Goal: Task Accomplishment & Management: Complete application form

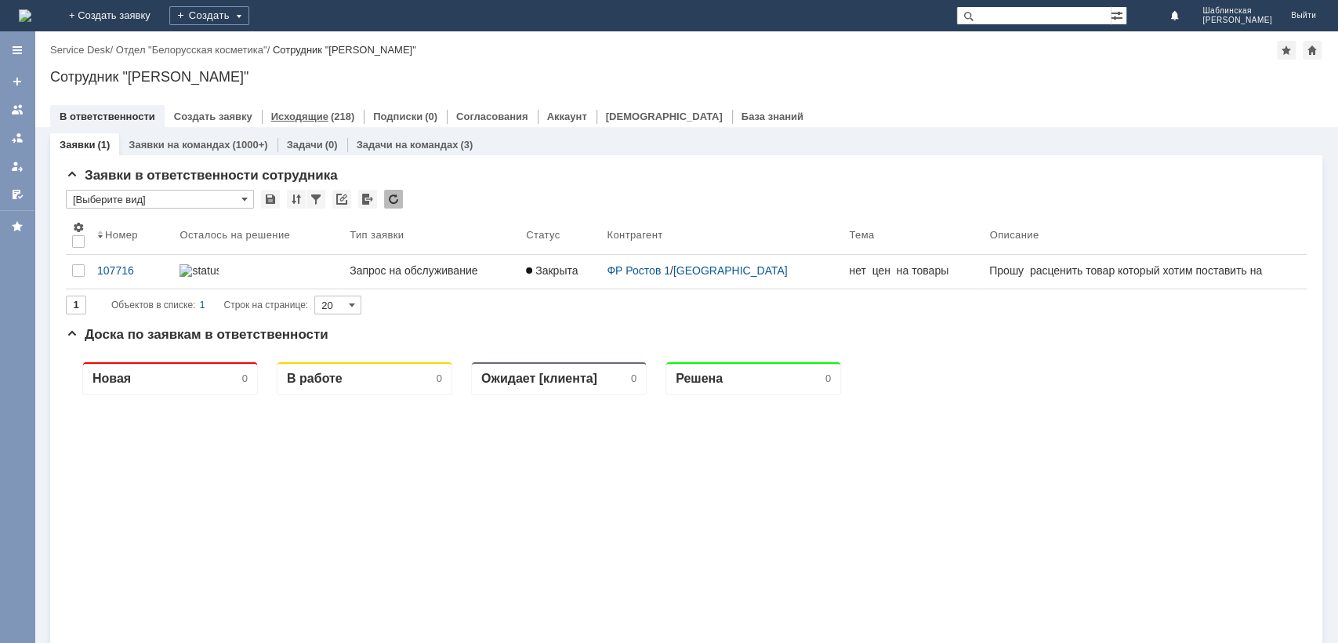
click at [280, 114] on link "Исходящие" at bounding box center [299, 117] width 57 height 12
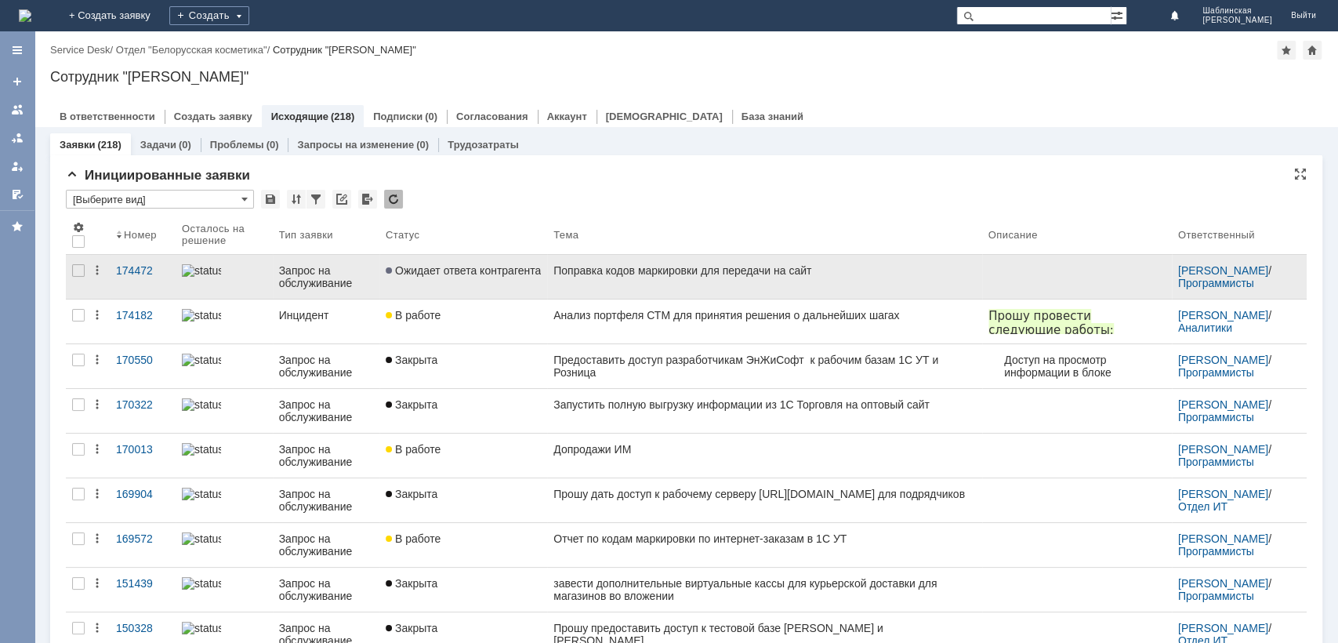
click at [728, 282] on link "Поправка кодов маркировки для передачи на сайт" at bounding box center [764, 277] width 434 height 44
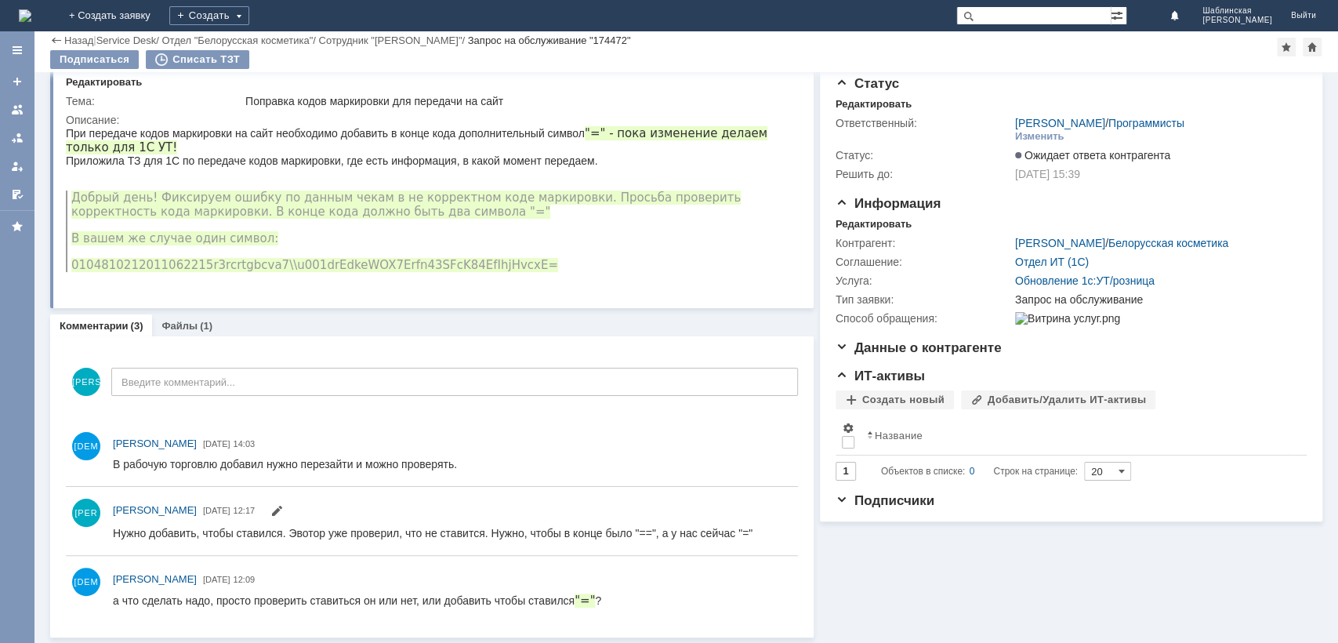
scroll to position [36, 0]
click at [249, 19] on div "Создать" at bounding box center [209, 15] width 80 height 19
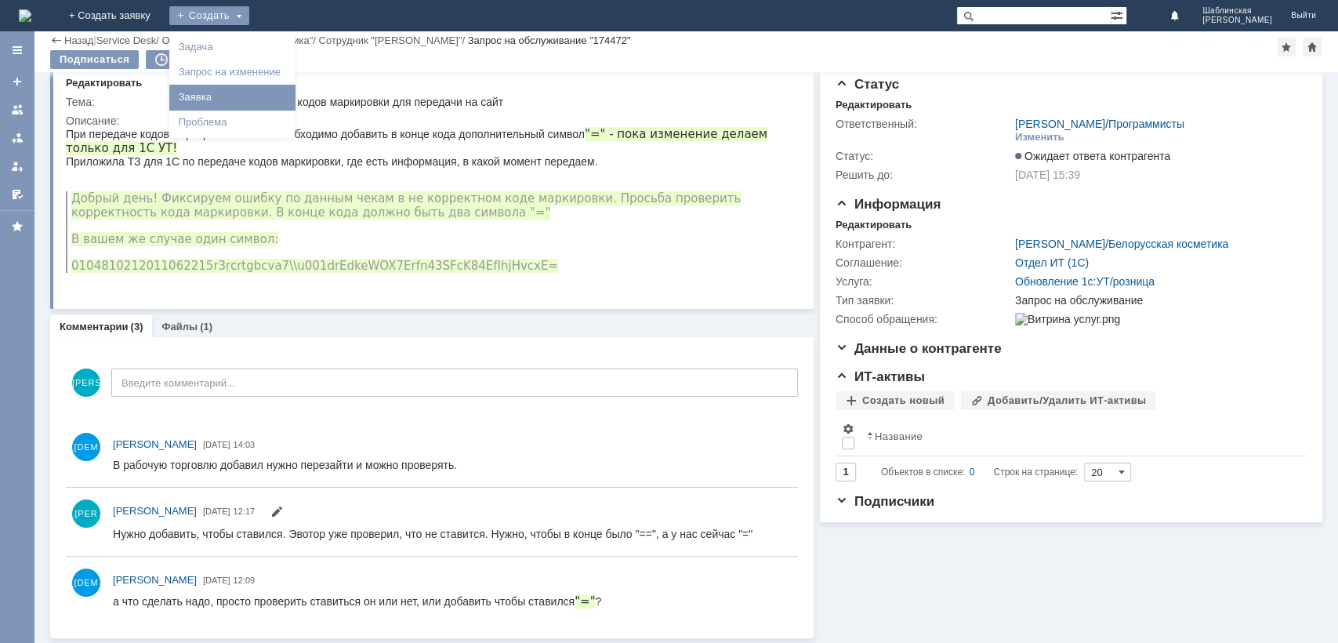
click at [292, 102] on link "Заявка" at bounding box center [231, 97] width 119 height 19
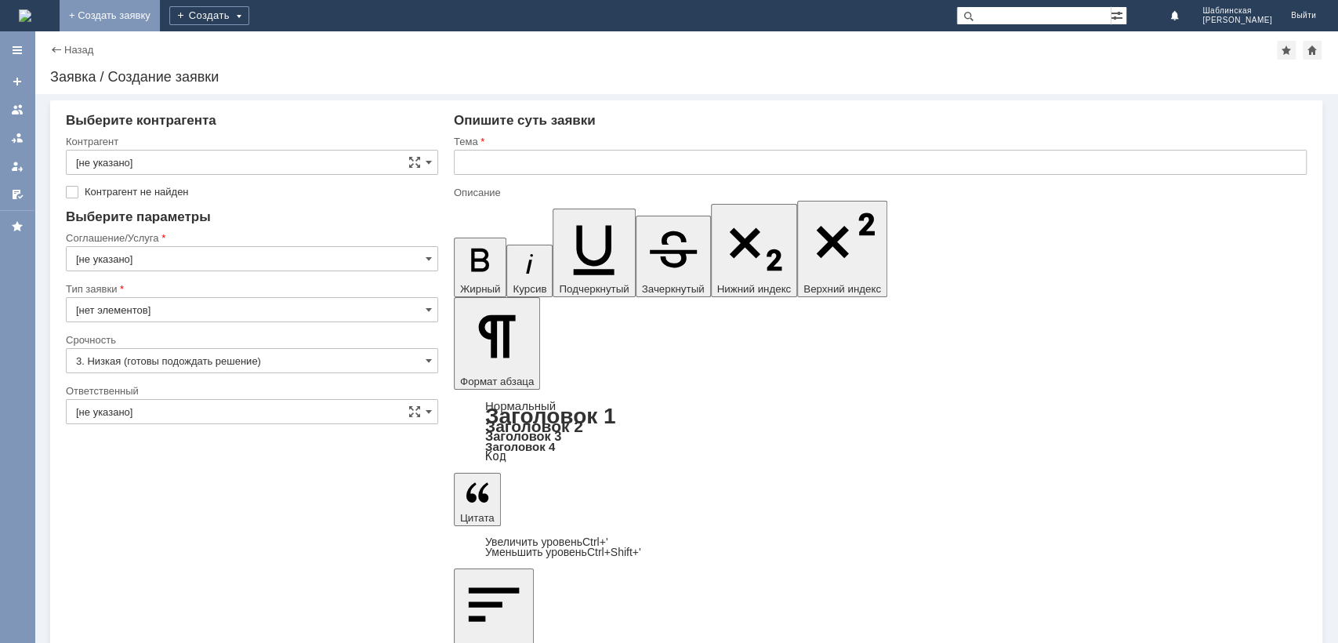
click at [160, 20] on link "+ Создать заявку" at bounding box center [110, 15] width 100 height 31
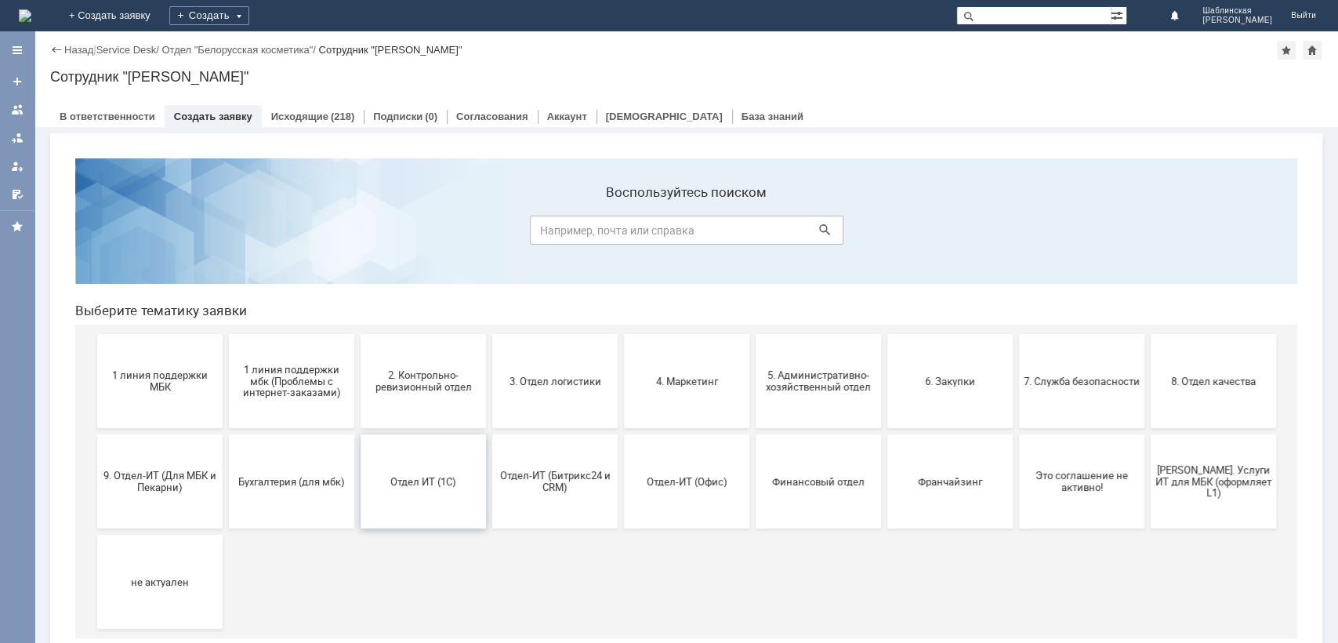
click at [458, 505] on button "Отдел ИТ (1С)" at bounding box center [423, 481] width 125 height 94
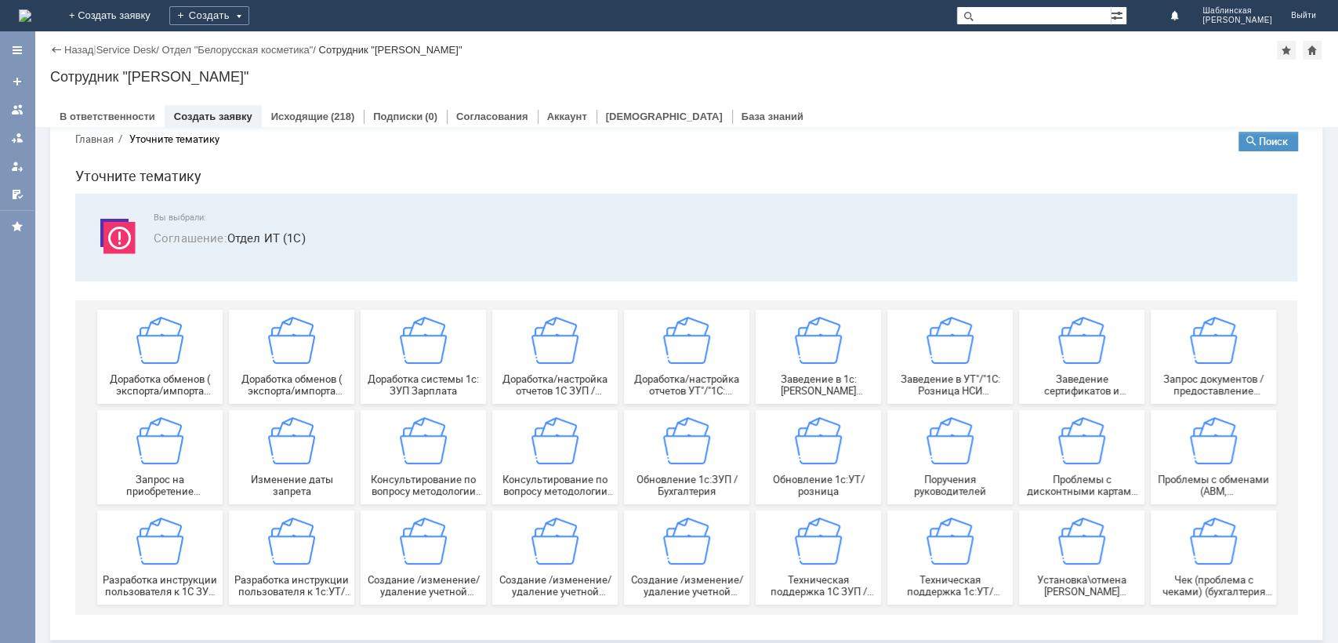
scroll to position [31, 0]
click at [331, 120] on div "(218)" at bounding box center [343, 117] width 24 height 12
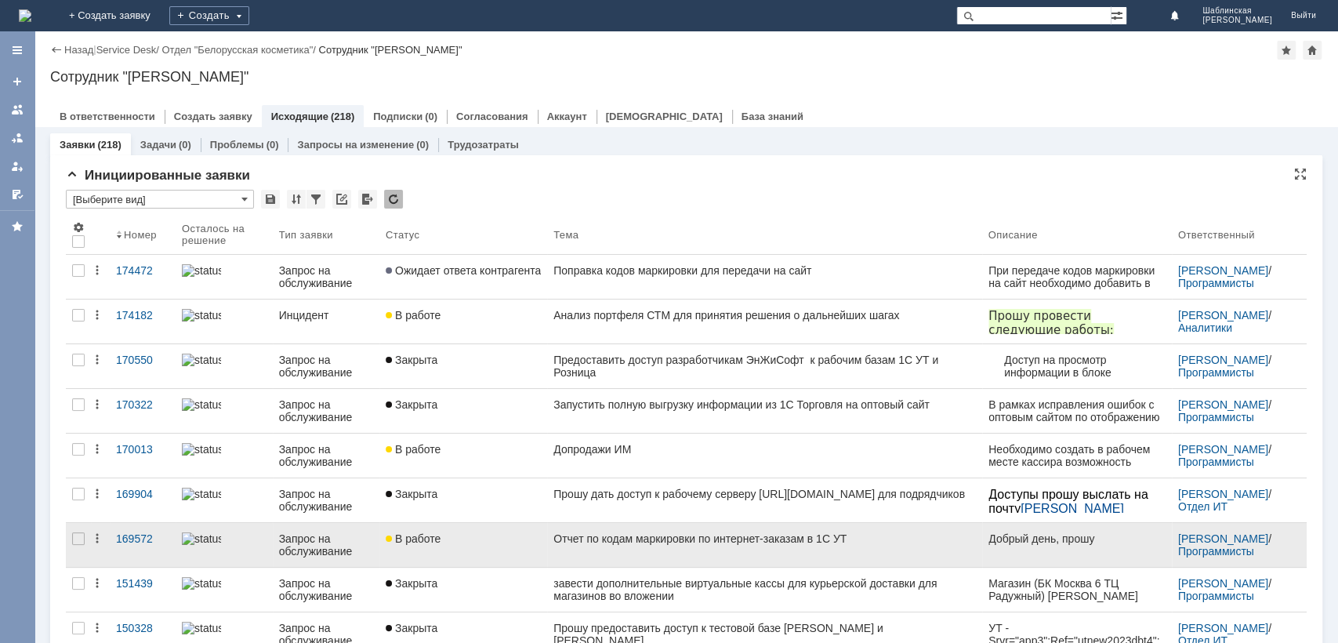
click at [787, 528] on link "Отчет по кодам маркировки по интернет-заказам в 1С УТ" at bounding box center [764, 545] width 434 height 44
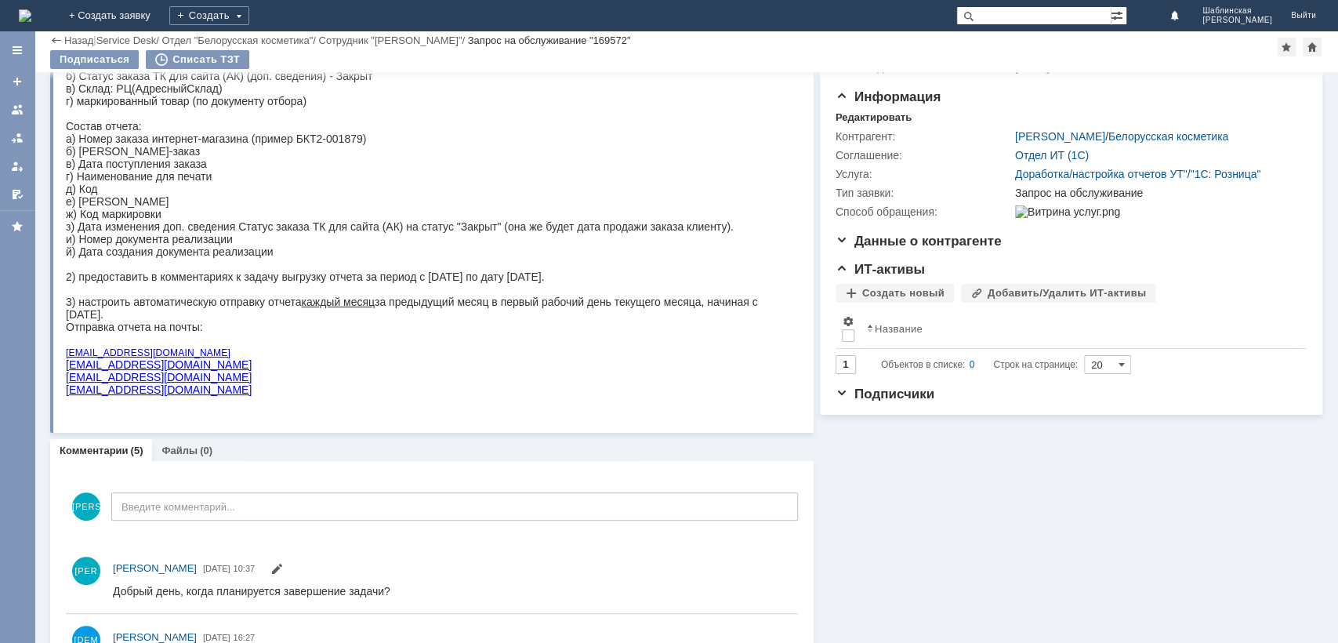
scroll to position [151, 0]
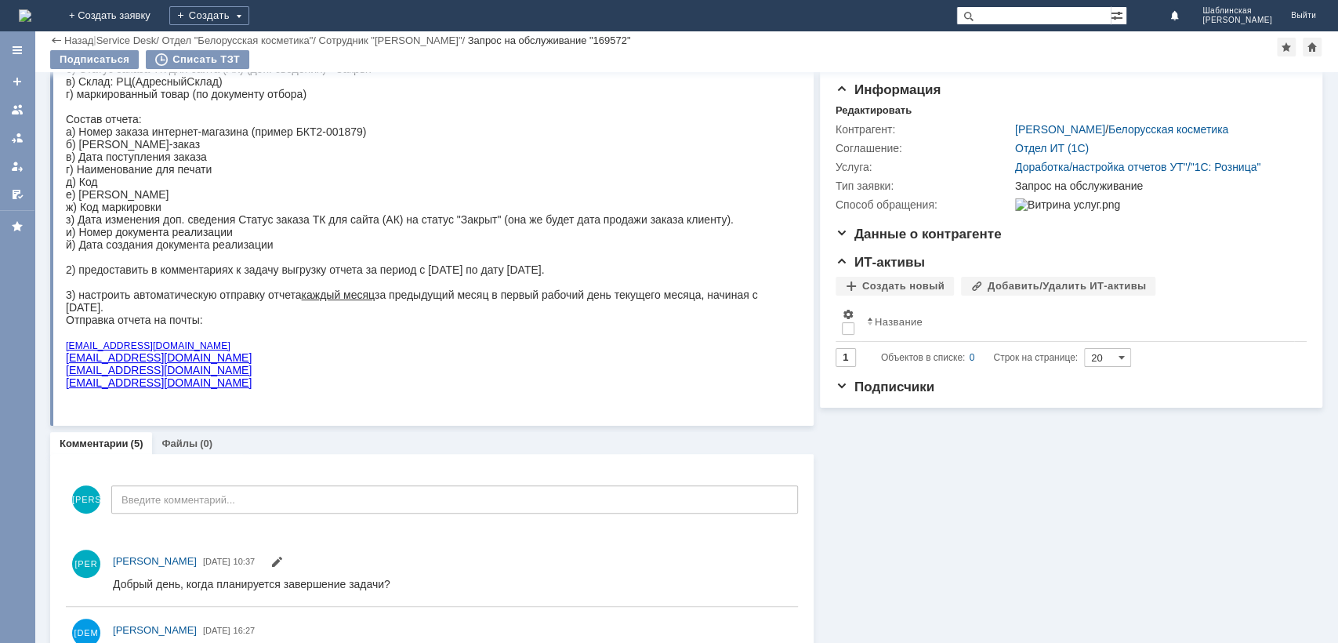
drag, startPoint x: 1337, startPoint y: 245, endPoint x: 1337, endPoint y: 351, distance: 105.8
click at [1337, 351] on div "Суть заявки Тема: Отчет по кодам маркировки по интернет-заказам в 1С УТ Описани…" at bounding box center [686, 357] width 1304 height 571
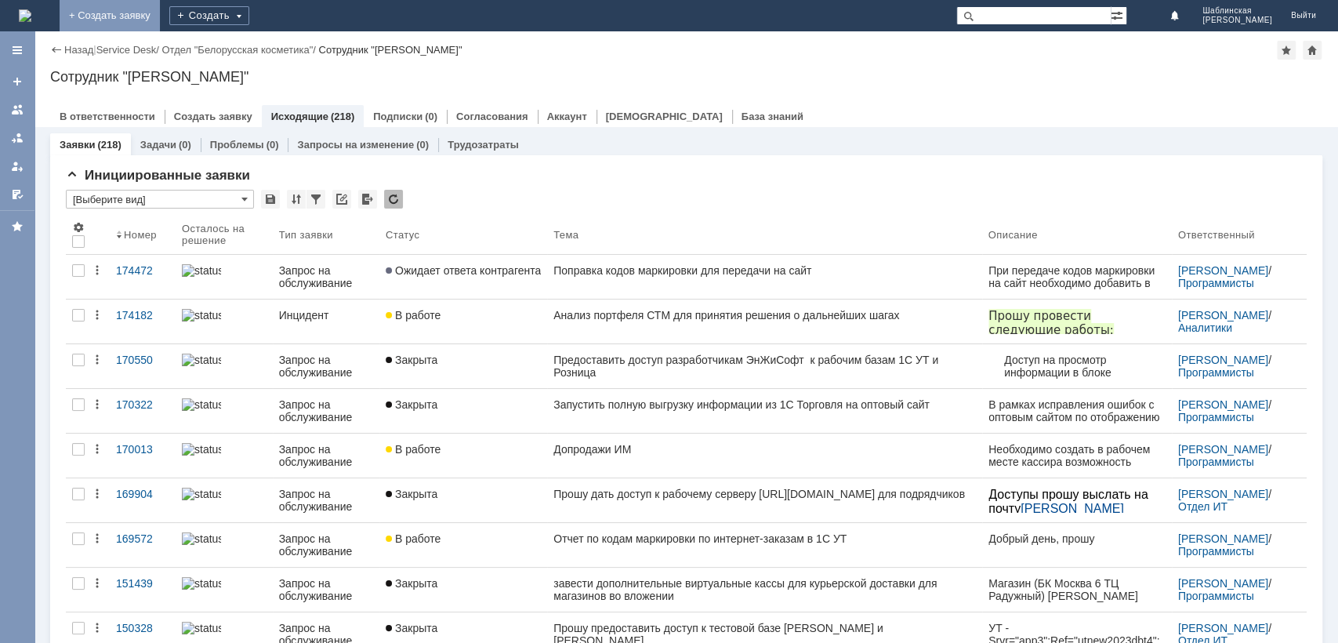
click at [160, 13] on link "+ Создать заявку" at bounding box center [110, 15] width 100 height 31
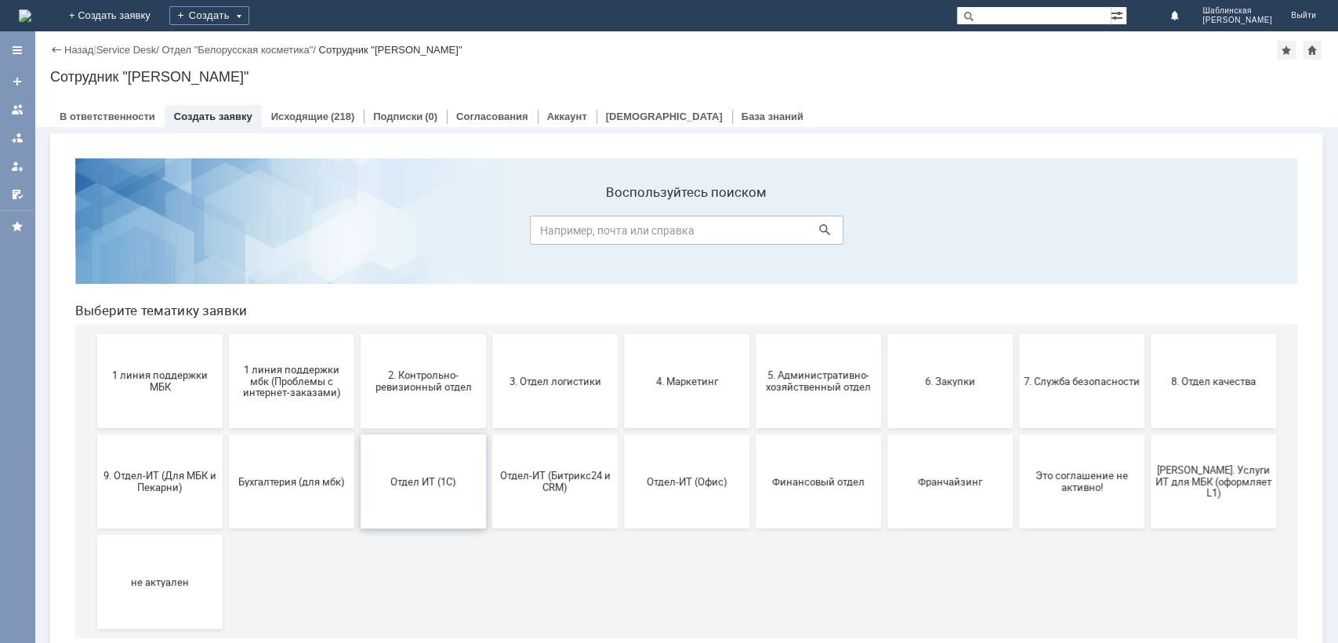
click at [435, 477] on span "Отдел ИТ (1С)" at bounding box center [423, 481] width 116 height 12
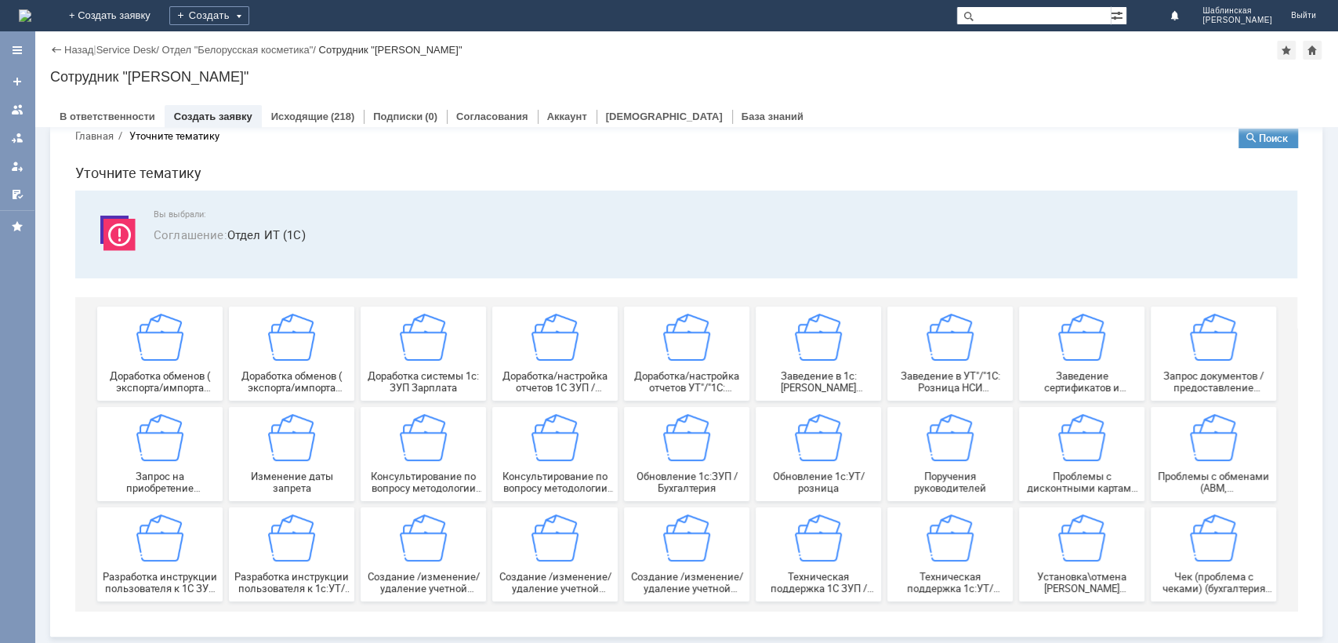
drag, startPoint x: 1337, startPoint y: 288, endPoint x: 1337, endPoint y: 365, distance: 76.8
click at [1337, 365] on div "Витрина услуг Заявки (218) Задачи (0) Проблемы (0) Запросы на изменение (0) Тру…" at bounding box center [686, 385] width 1304 height 516
click at [673, 377] on span "Доработка/настройка отчетов УТ"/"1С: Розница"" at bounding box center [687, 382] width 116 height 24
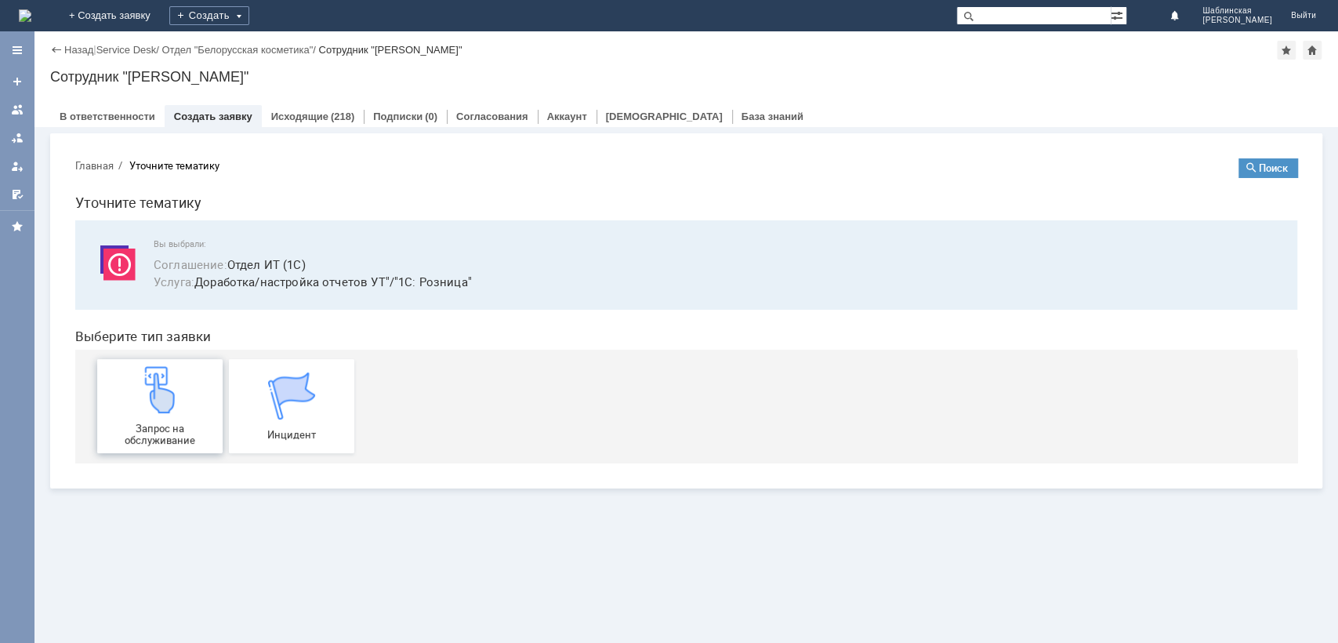
click at [180, 376] on img at bounding box center [159, 389] width 47 height 47
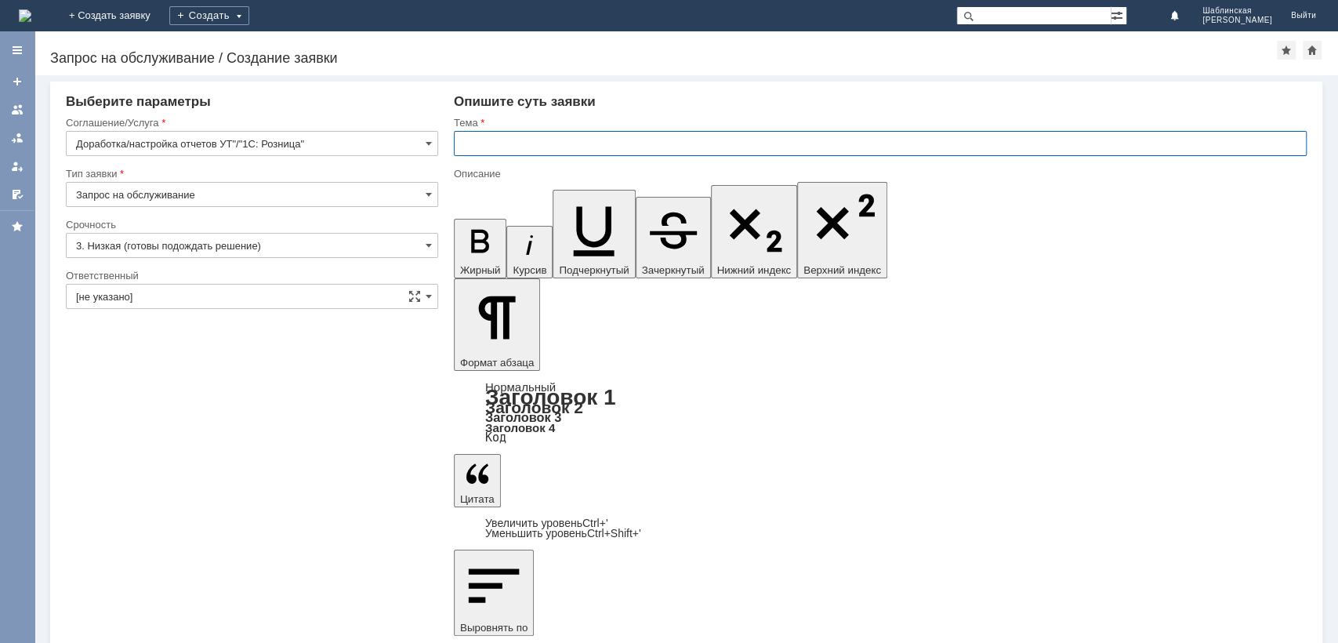
click at [512, 146] on input "text" at bounding box center [880, 143] width 853 height 25
click at [583, 146] on input "Прошу выгрузить отчет по" at bounding box center [880, 143] width 853 height 25
paste input "статки и доступность товаров"
type input "Прошу выгрузить отчет Остатки и доступность товаров на всех складах"
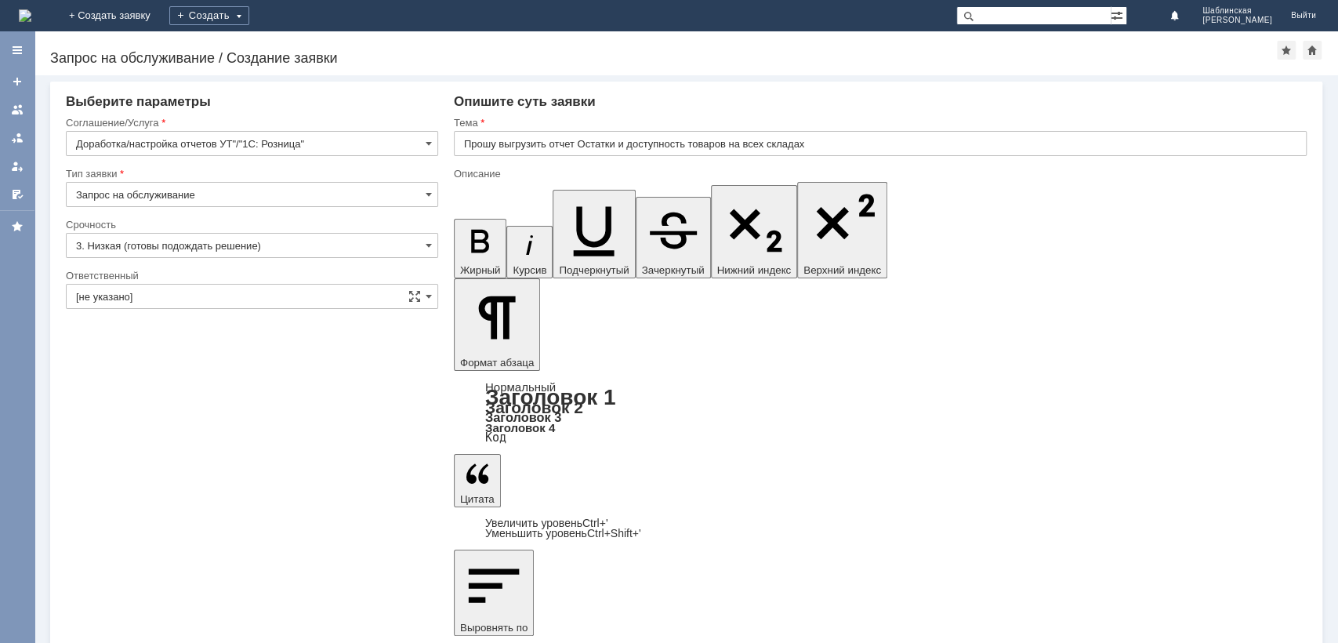
click at [311, 237] on input "3. Низкая (готовы подождать решение)" at bounding box center [252, 245] width 372 height 25
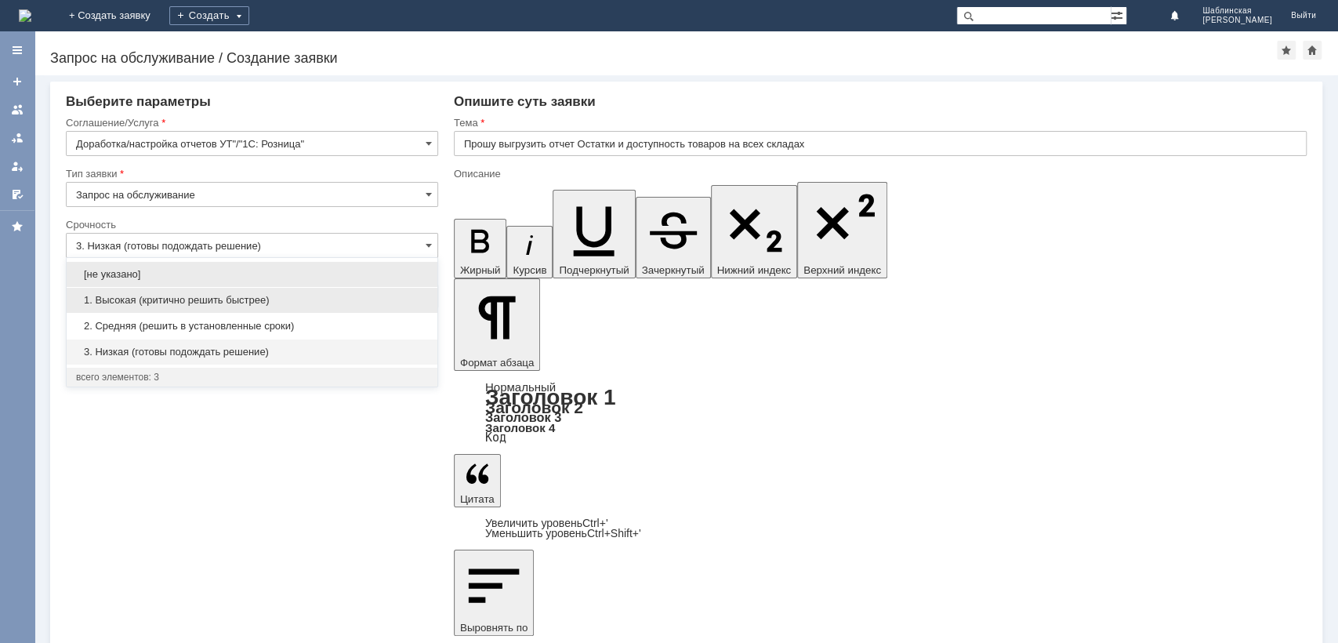
click at [311, 301] on span "1. Высокая (критично решить быстрее)" at bounding box center [252, 300] width 352 height 13
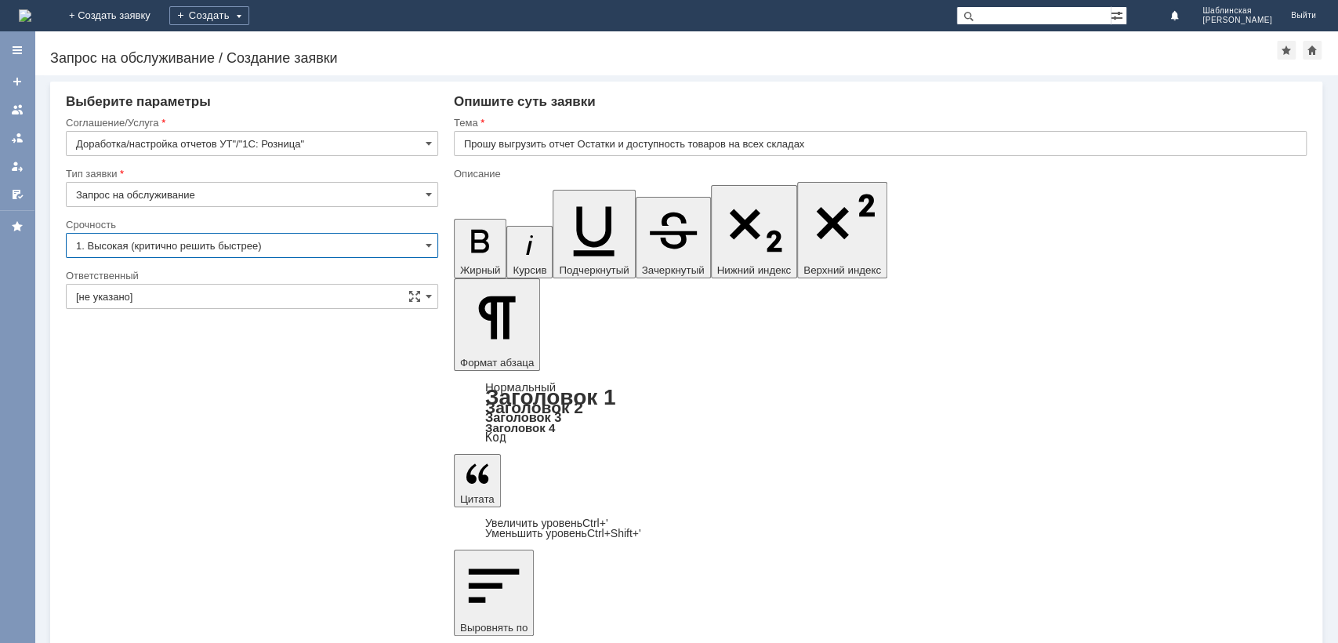
type input "1. Высокая (критично решить быстрее)"
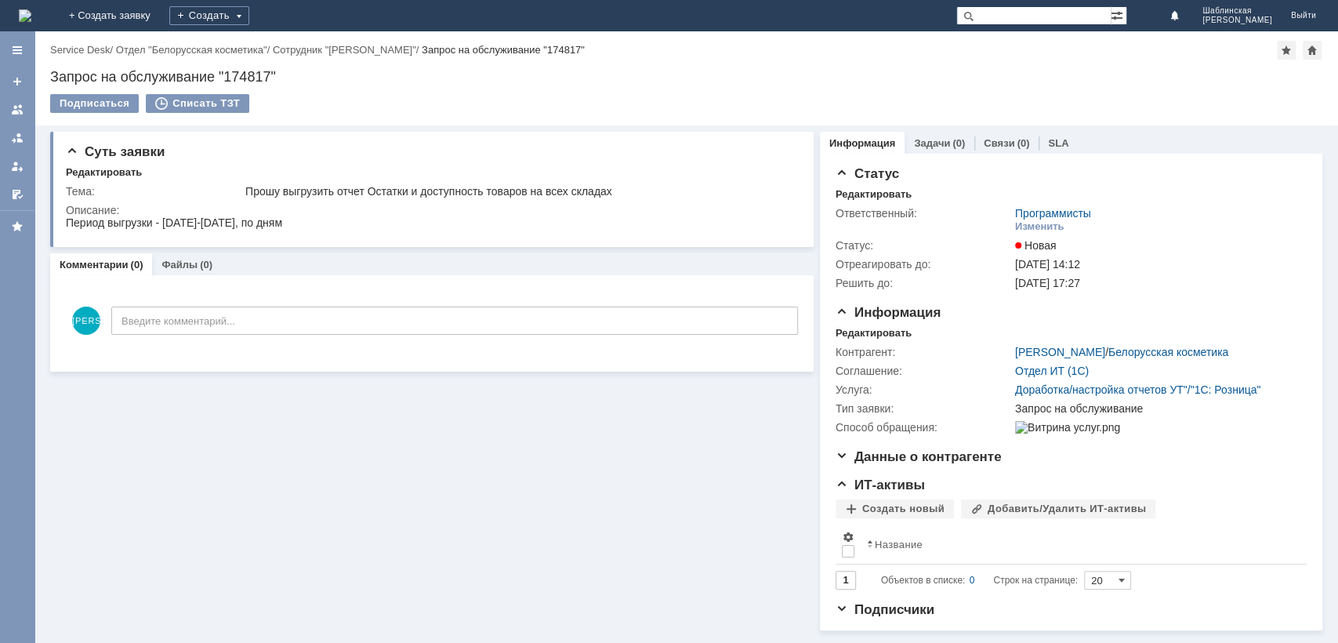
click at [234, 76] on div "Запрос на обслуживание "174817"" at bounding box center [686, 77] width 1272 height 16
copy div "Запрос на обслуживание "174817""
click at [234, 76] on div "Запрос на обслуживание "174817"" at bounding box center [686, 77] width 1272 height 16
